Goal: Information Seeking & Learning: Understand process/instructions

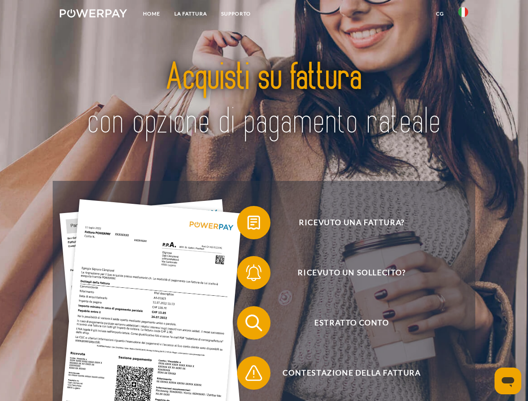
click at [93, 15] on img at bounding box center [93, 13] width 67 height 8
click at [463, 15] on img at bounding box center [463, 12] width 10 height 10
click at [439, 14] on link "CG" at bounding box center [440, 13] width 22 height 15
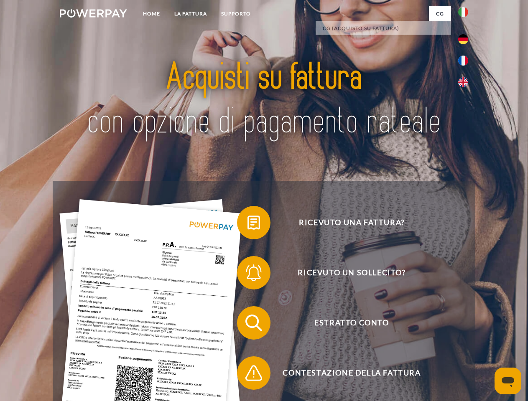
click at [247, 224] on span at bounding box center [241, 223] width 42 height 42
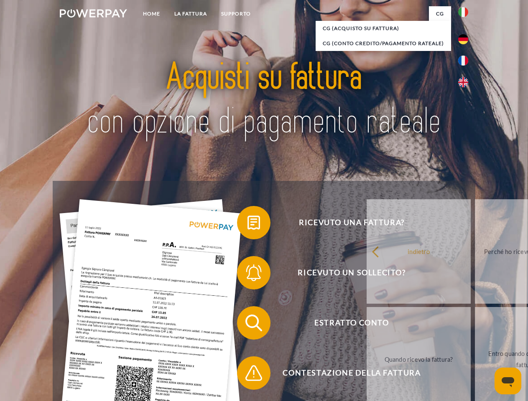
click at [247, 274] on span at bounding box center [241, 273] width 42 height 42
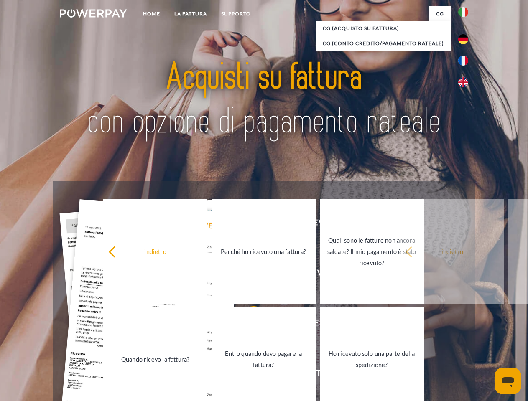
click at [247, 325] on link "Entro quando devo pagare la fattura?" at bounding box center [263, 359] width 104 height 104
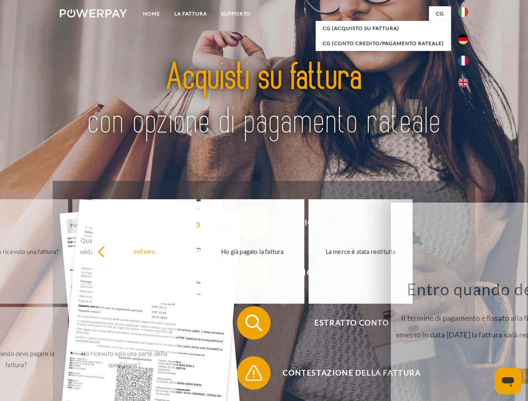
click at [247, 375] on span at bounding box center [241, 373] width 42 height 42
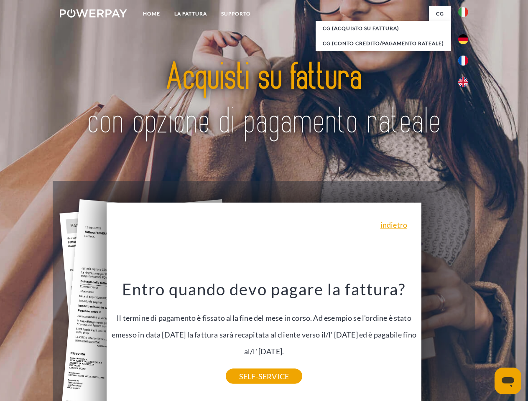
click at [507, 381] on icon "Apri finestra di messaggistica" at bounding box center [507, 382] width 13 height 10
